Goal: Transaction & Acquisition: Purchase product/service

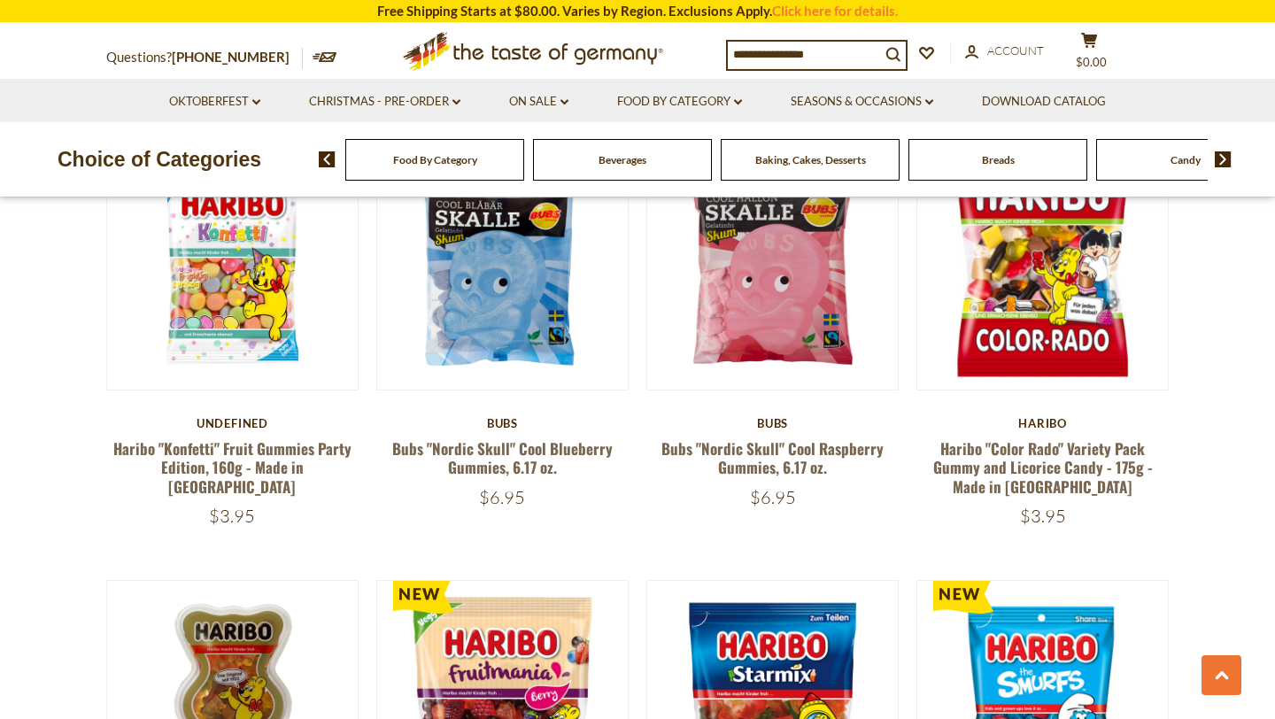
scroll to position [2211, 0]
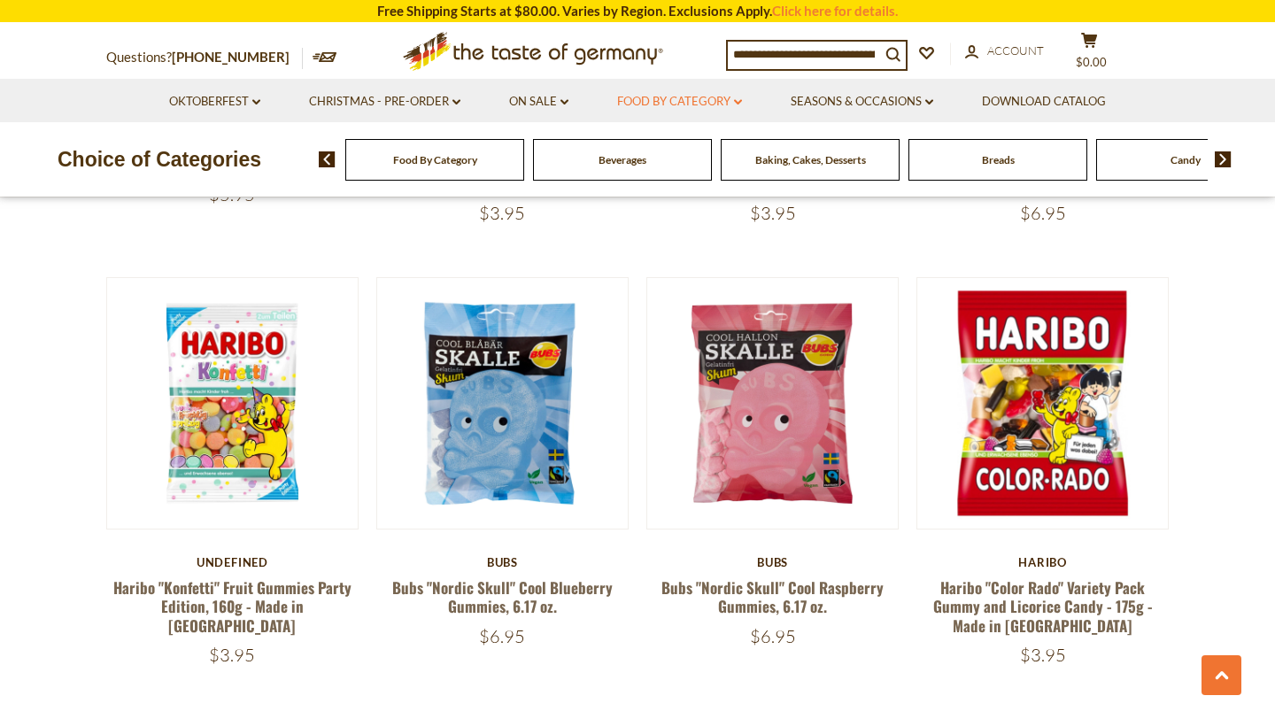
click at [674, 100] on link "Food By Category dropdown_arrow" at bounding box center [679, 101] width 125 height 19
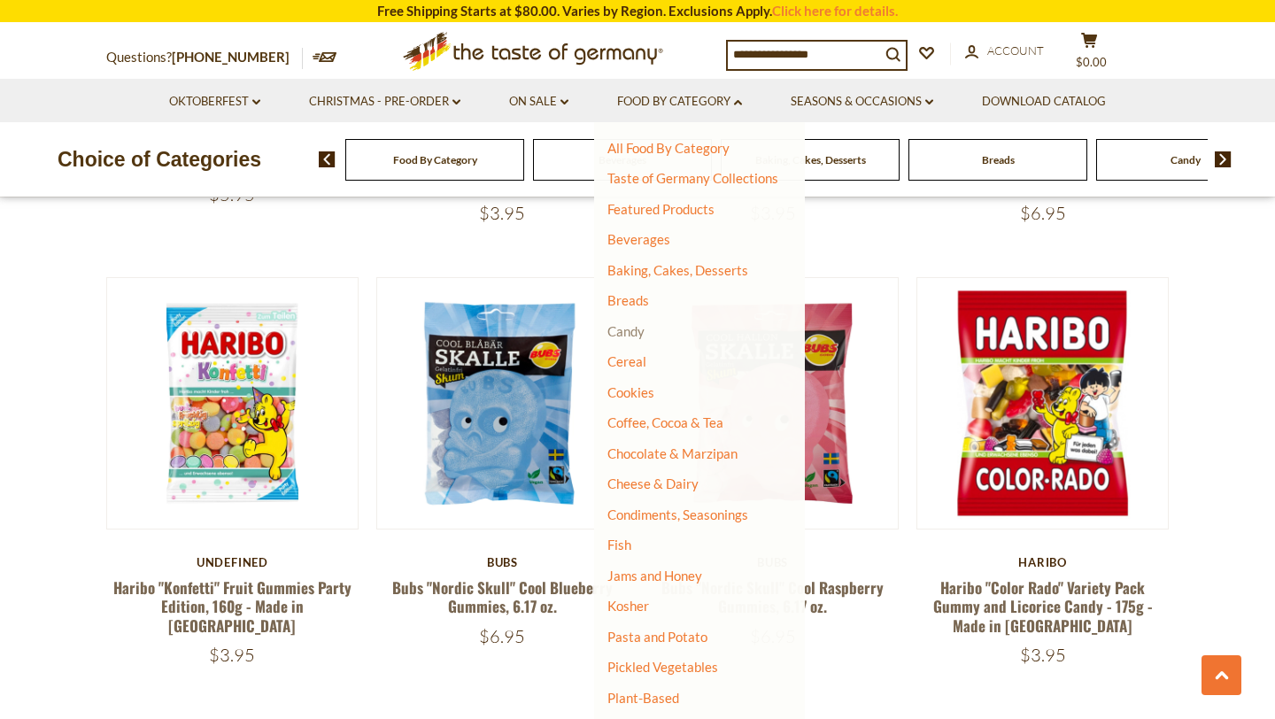
click at [629, 327] on link "Candy" at bounding box center [625, 331] width 37 height 16
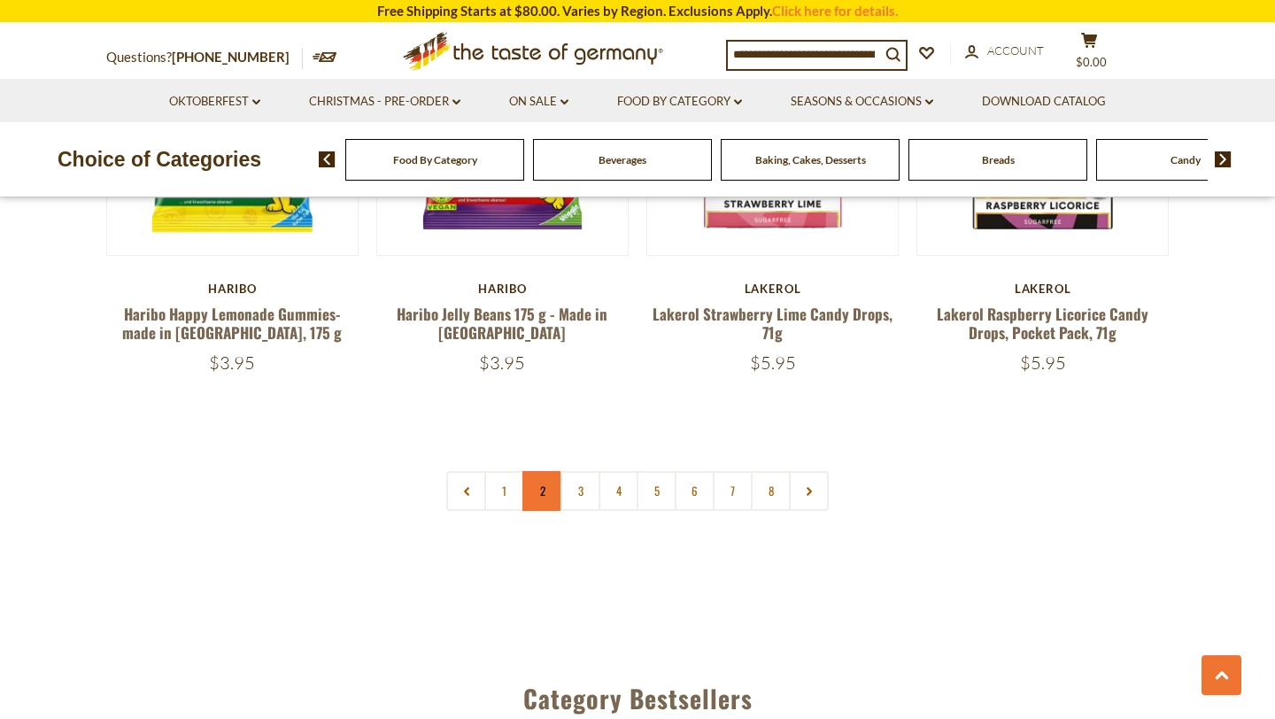
click at [543, 471] on link "2" at bounding box center [542, 491] width 40 height 40
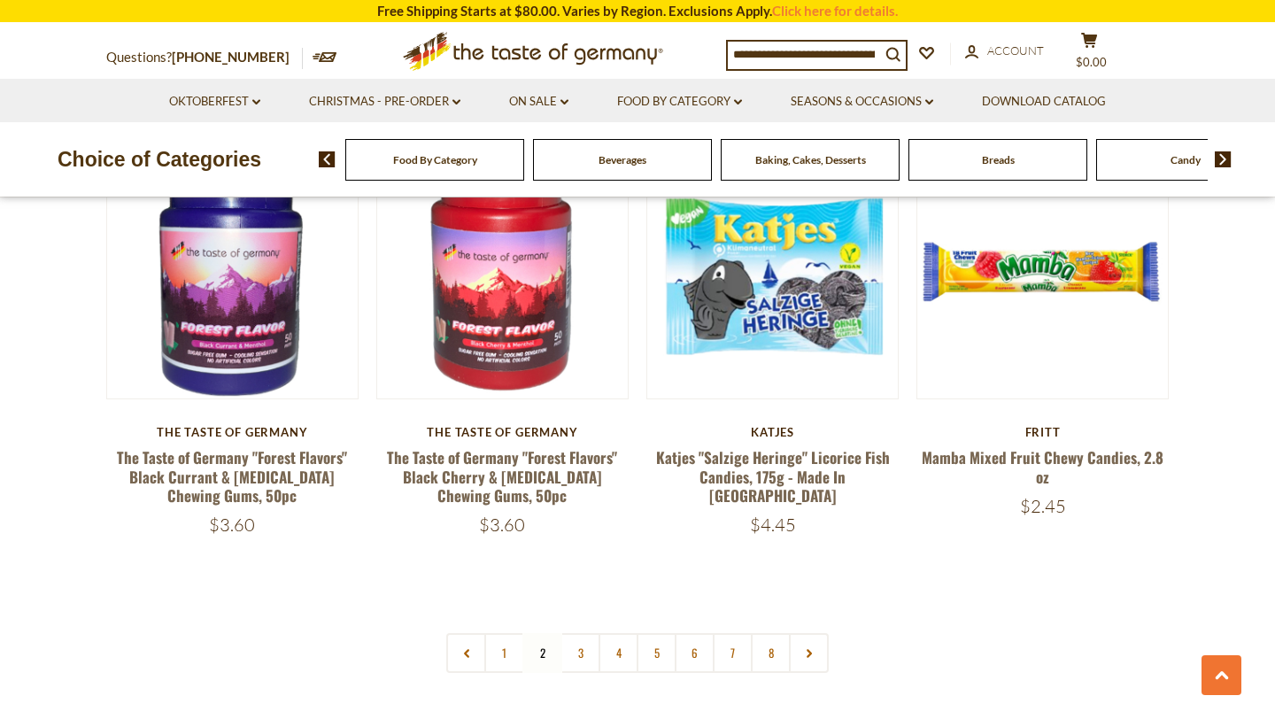
scroll to position [4074, 0]
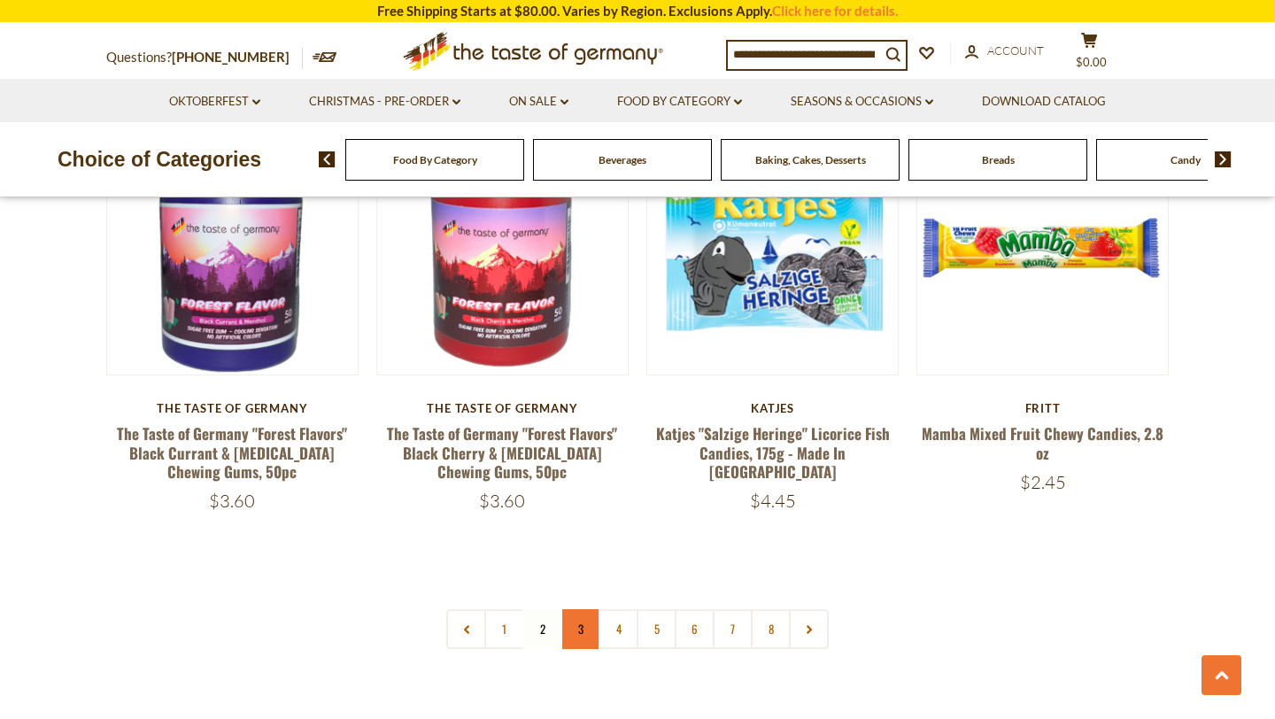
click at [584, 609] on link "3" at bounding box center [580, 629] width 40 height 40
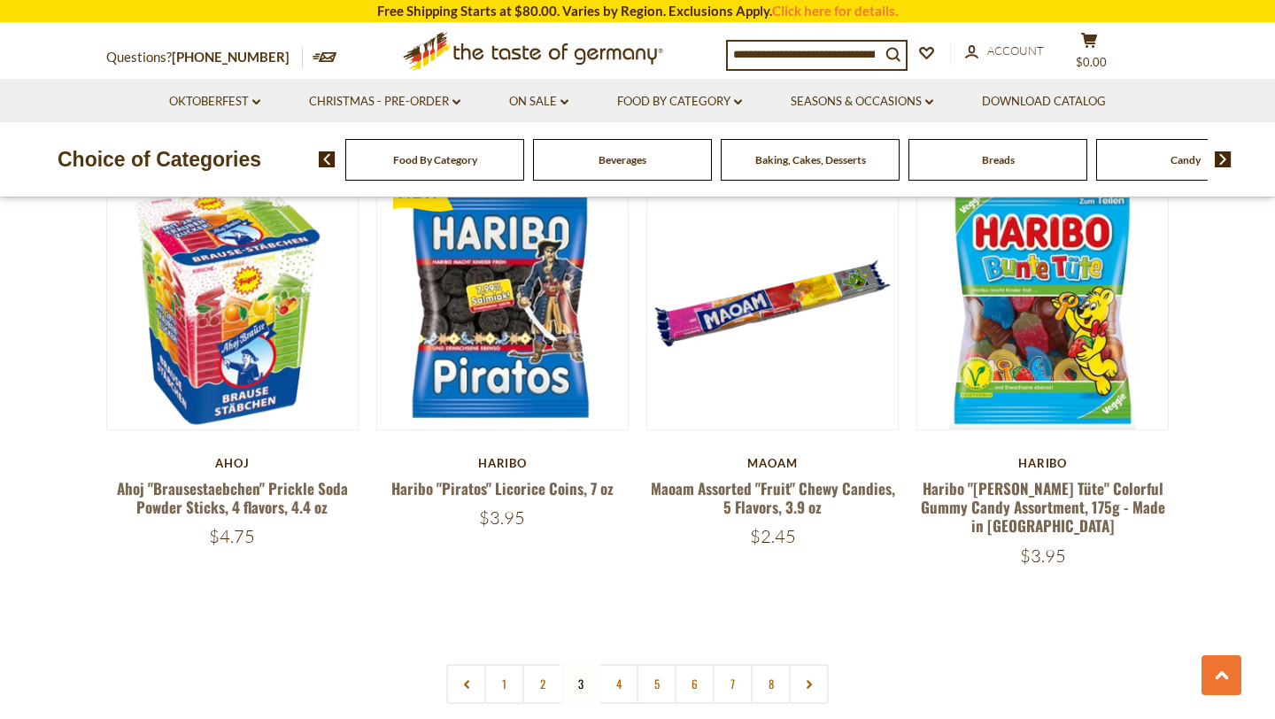
scroll to position [3986, 0]
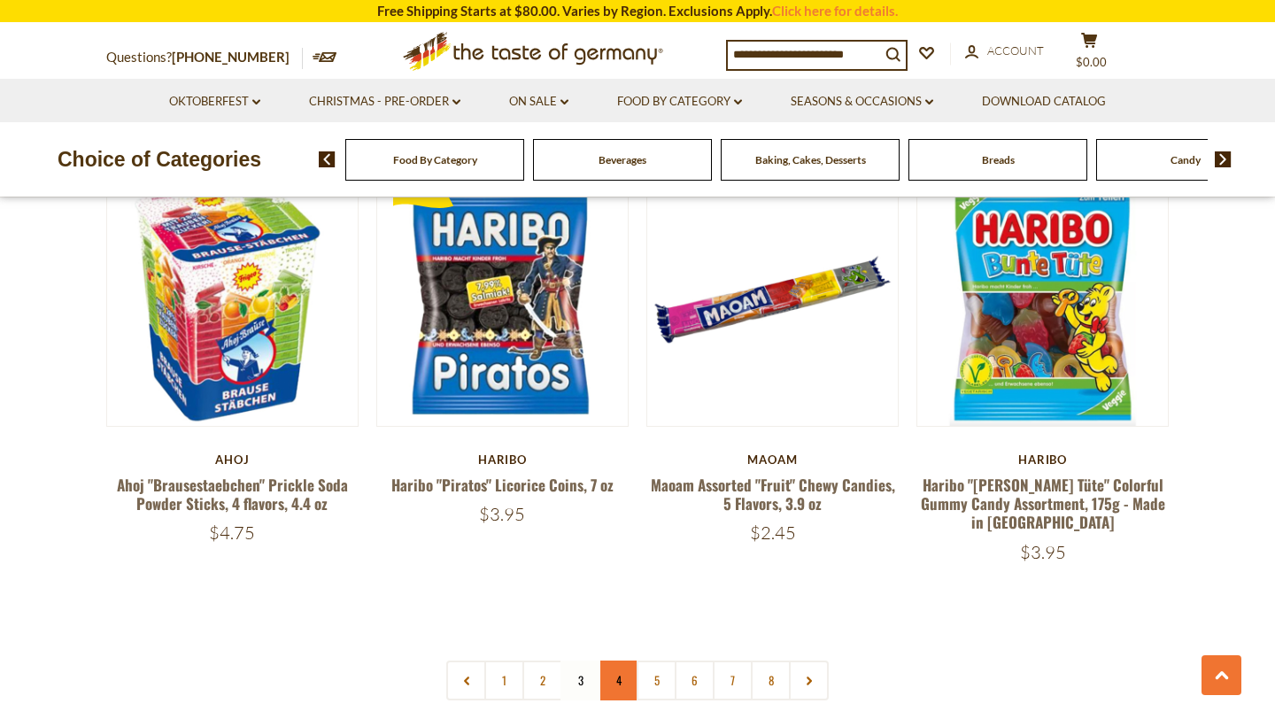
click at [622, 660] on link "4" at bounding box center [618, 680] width 40 height 40
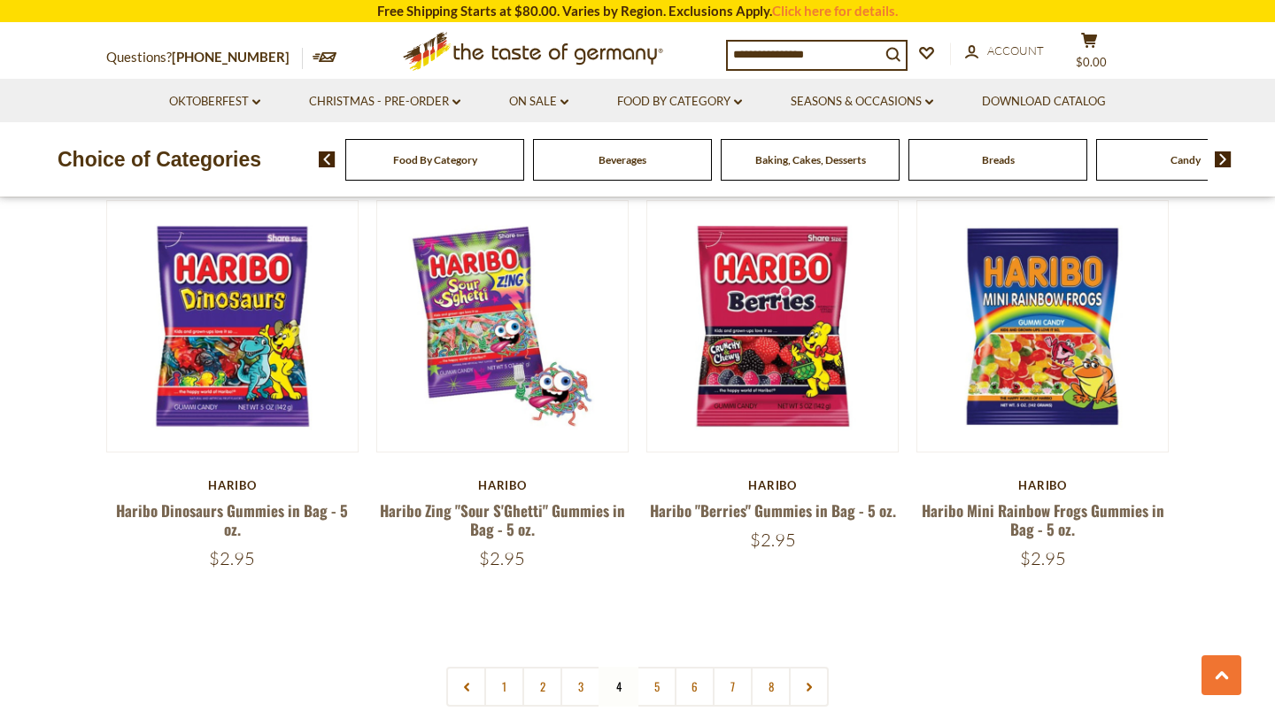
scroll to position [4026, 0]
click at [654, 667] on link "5" at bounding box center [657, 687] width 40 height 40
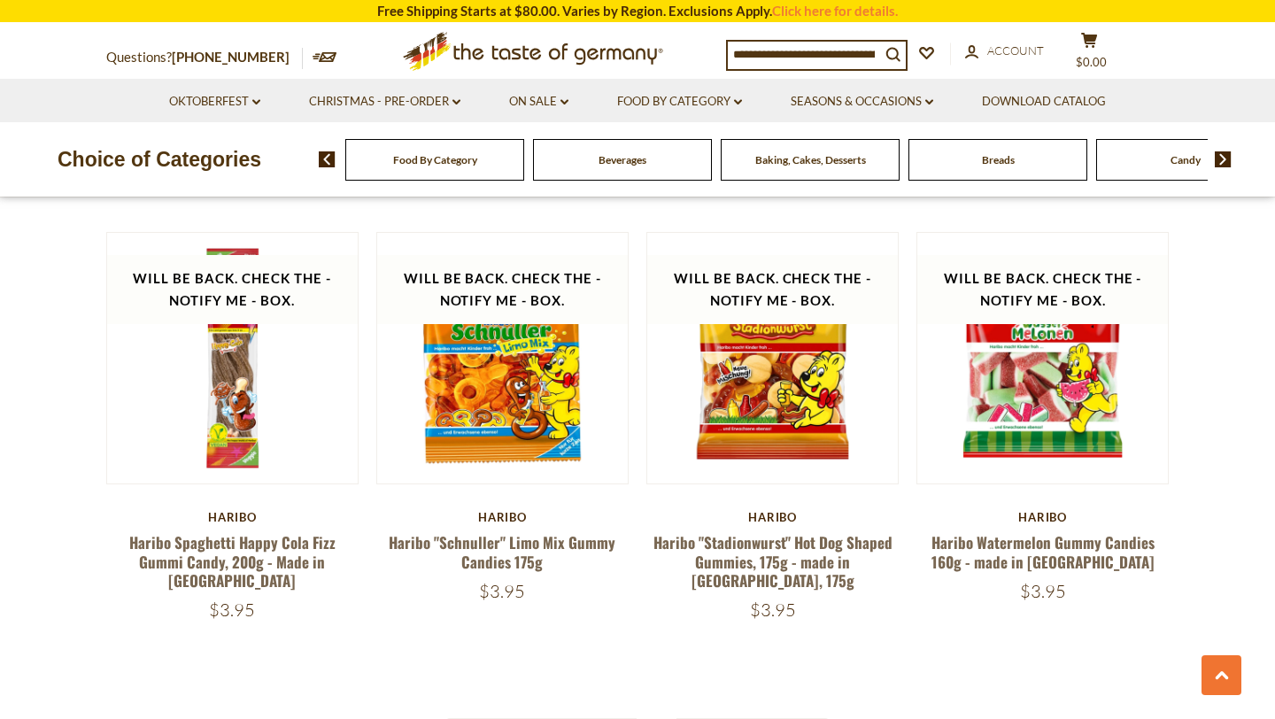
scroll to position [3968, 0]
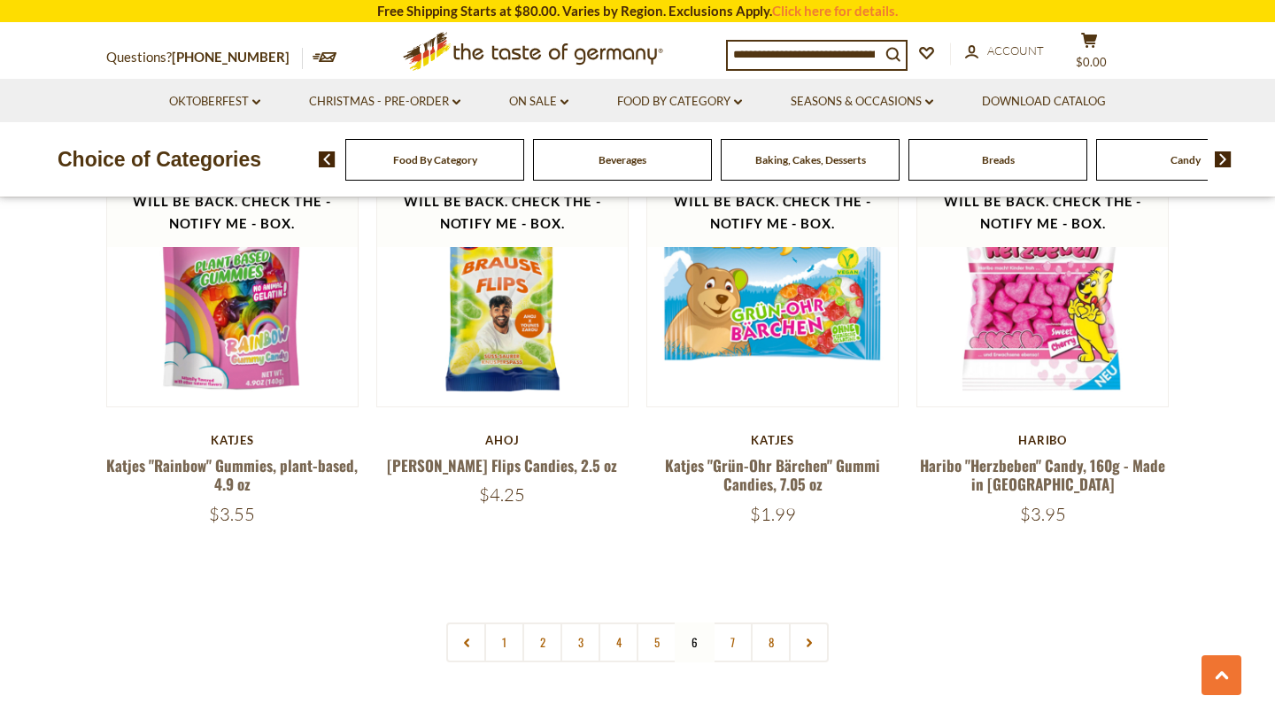
scroll to position [4025, 0]
click at [738, 621] on link "7" at bounding box center [733, 641] width 40 height 40
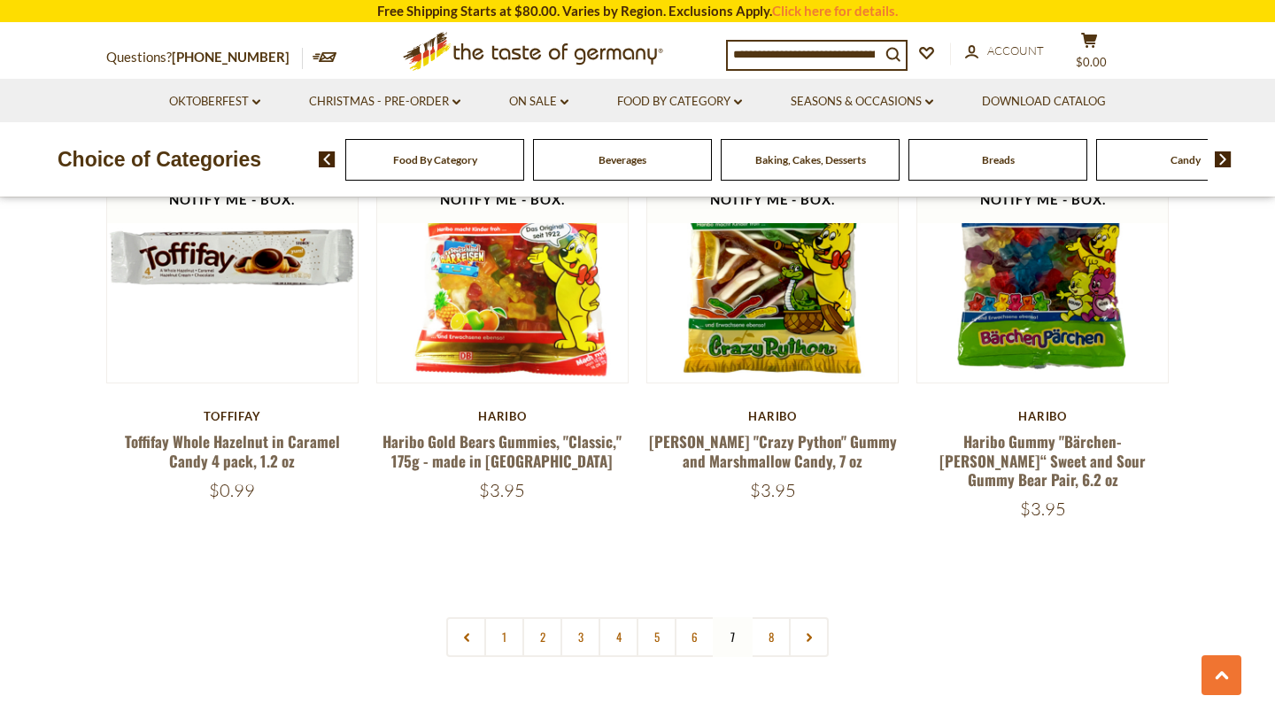
scroll to position [4068, 0]
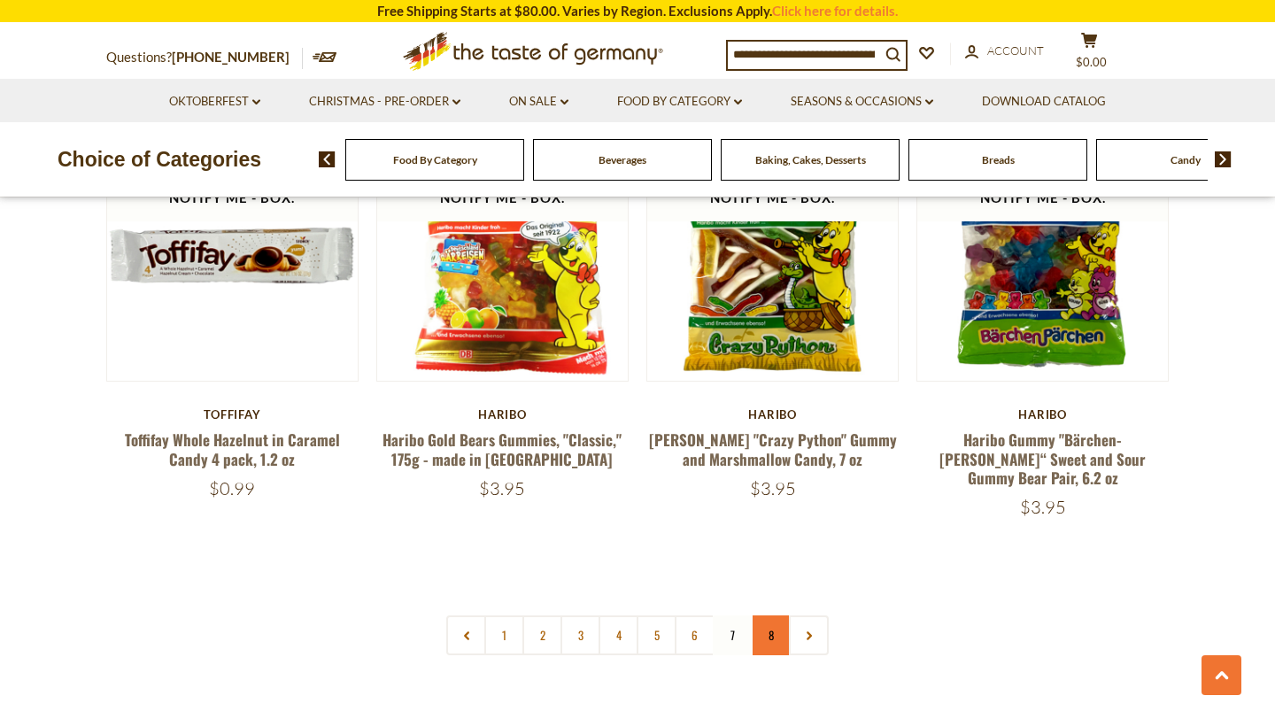
click at [780, 615] on link "8" at bounding box center [771, 635] width 40 height 40
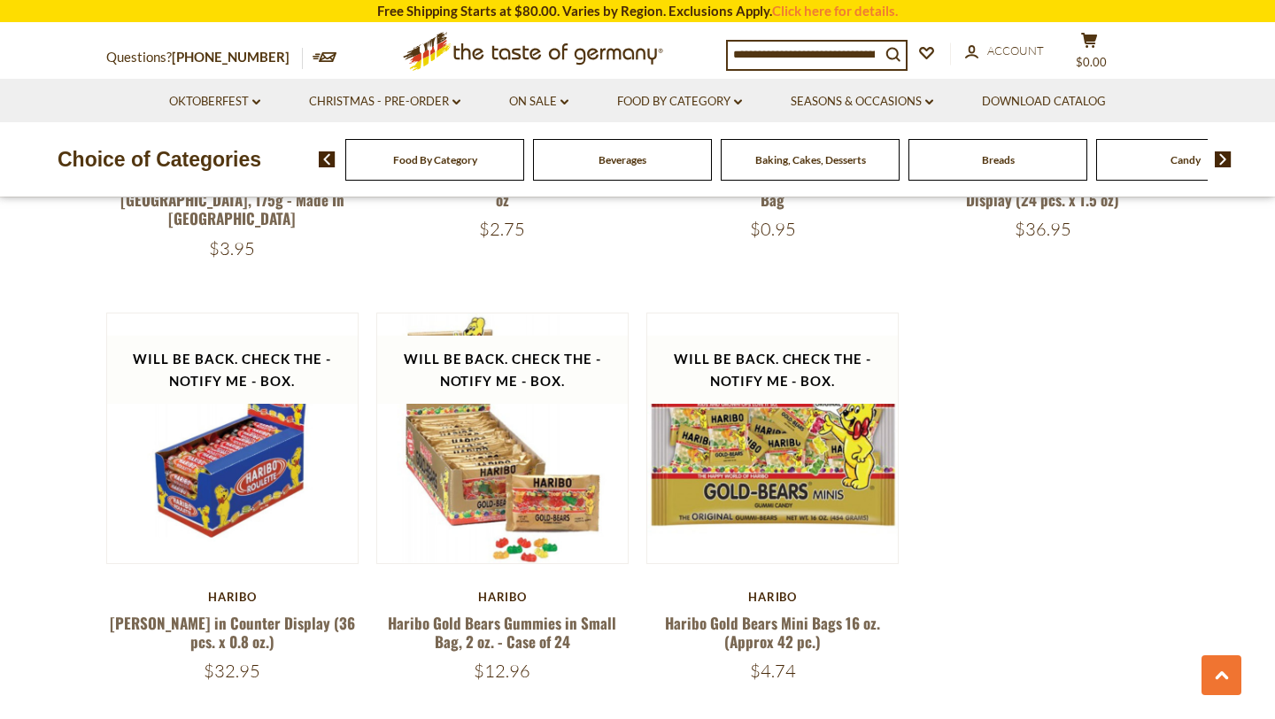
scroll to position [3909, 0]
